Goal: Navigation & Orientation: Find specific page/section

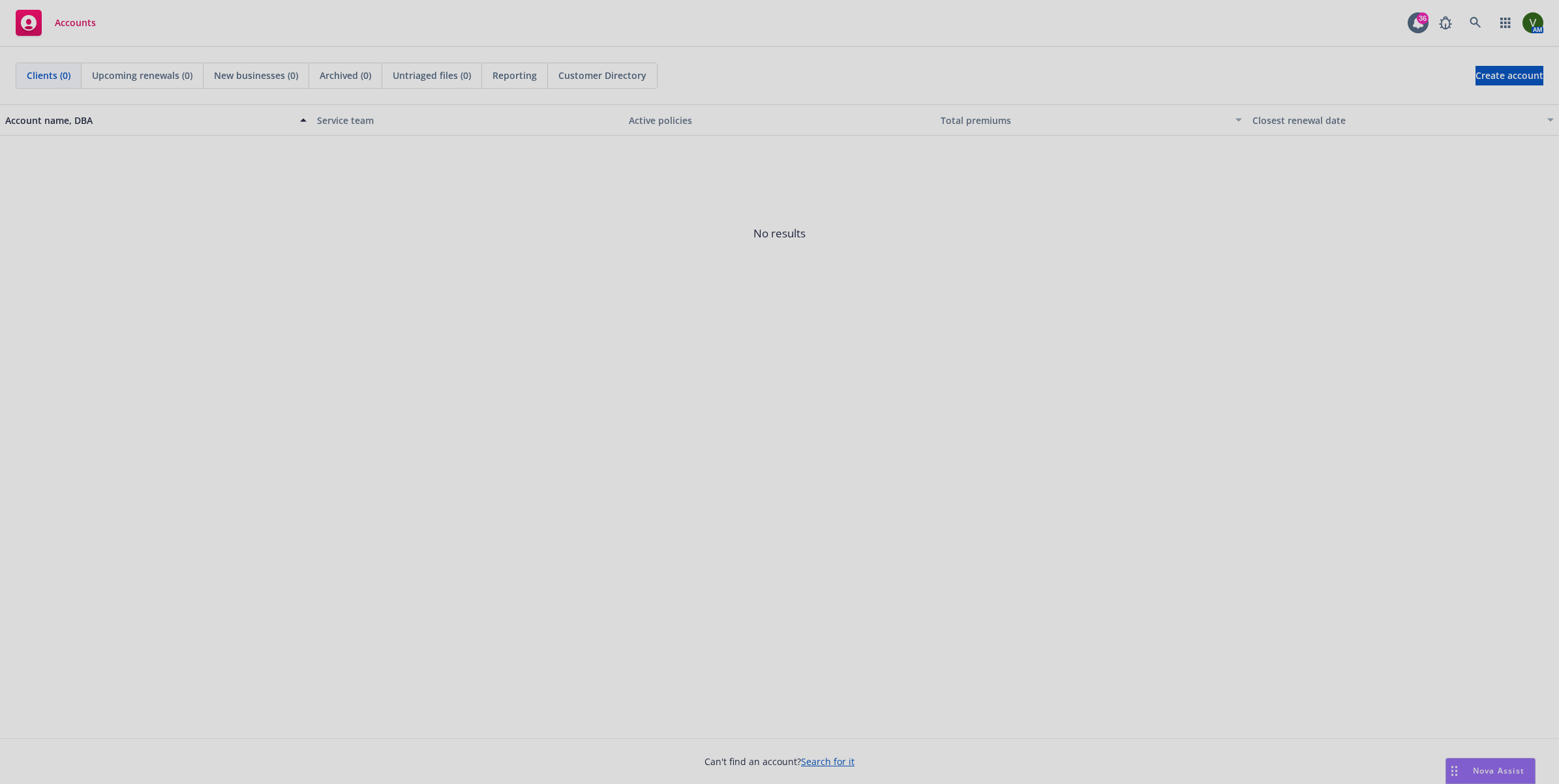
click at [277, 315] on div at bounding box center [779, 392] width 1559 height 784
